Goal: Check status: Check status

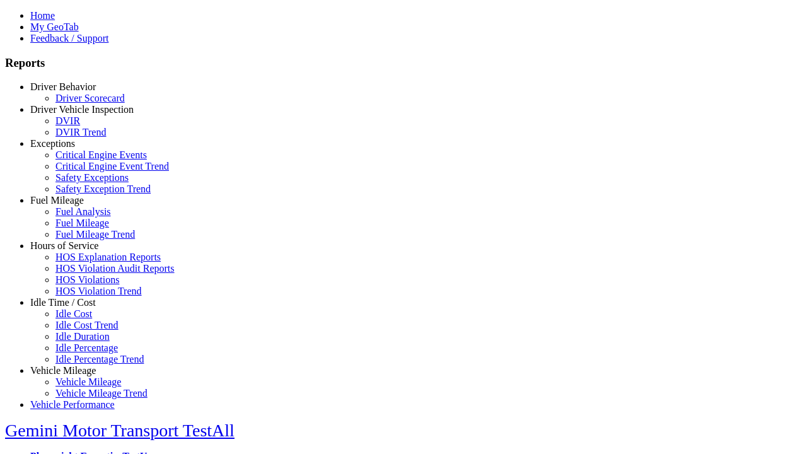
click at [73, 251] on link "Hours of Service" at bounding box center [64, 245] width 68 height 11
click at [82, 262] on link "HOS Explanation Reports" at bounding box center [107, 257] width 105 height 11
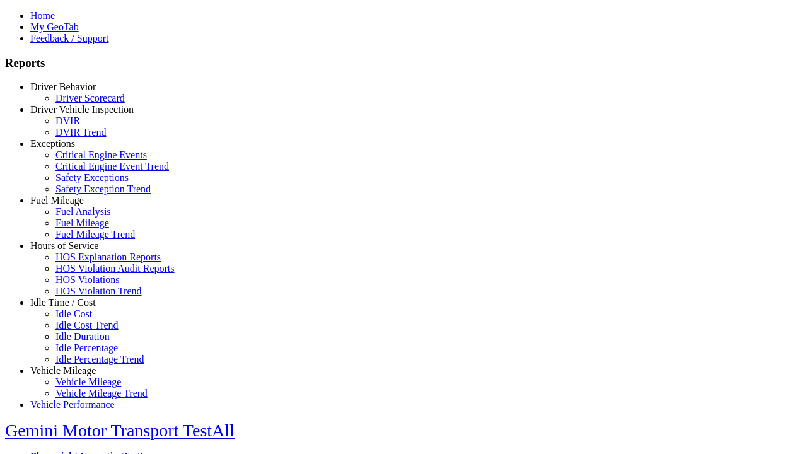
type input "**********"
type input "*********"
